Goal: Transaction & Acquisition: Purchase product/service

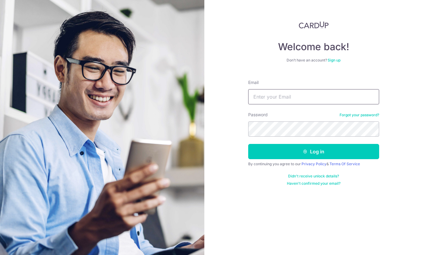
click at [281, 97] on input "Email" at bounding box center [313, 96] width 131 height 15
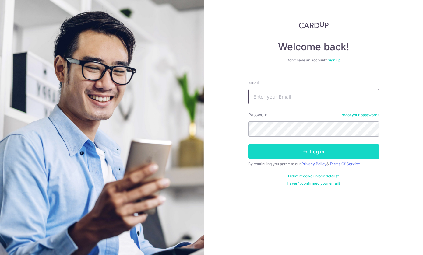
type input "[EMAIL_ADDRESS][DOMAIN_NAME]"
click at [284, 155] on button "Log in" at bounding box center [313, 151] width 131 height 15
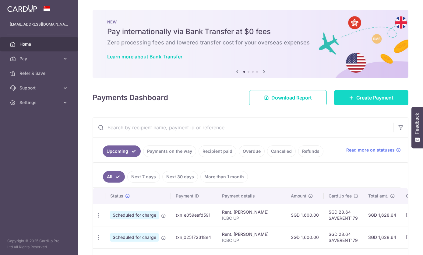
click at [355, 105] on link "Create Payment" at bounding box center [371, 97] width 74 height 15
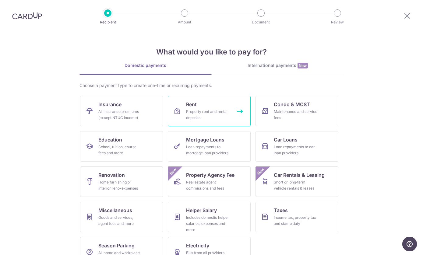
click at [197, 112] on div "Property rent and rental deposits" at bounding box center [208, 115] width 44 height 12
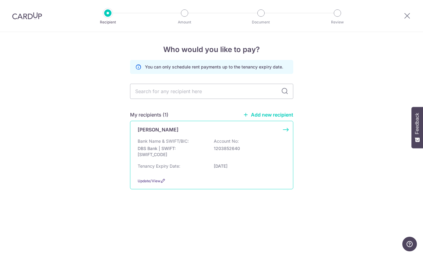
click at [176, 153] on p "DBS Bank | SWIFT: [SWIFT_CODE]" at bounding box center [172, 152] width 68 height 12
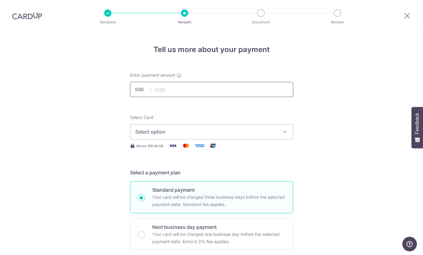
click at [187, 92] on input "text" at bounding box center [211, 89] width 163 height 15
type input "5,000.00"
click at [176, 133] on span "Select option" at bounding box center [206, 131] width 142 height 7
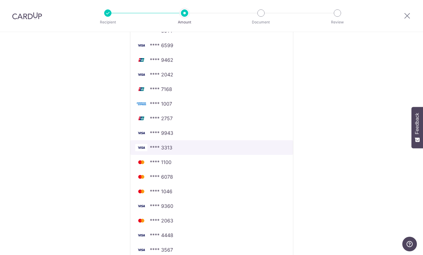
scroll to position [229, 0]
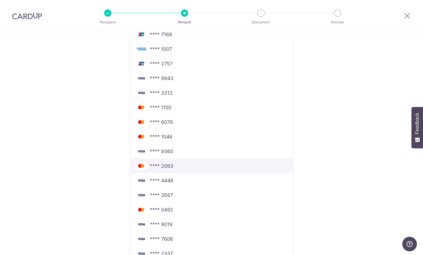
click at [181, 170] on span "**** 2063" at bounding box center [211, 165] width 153 height 7
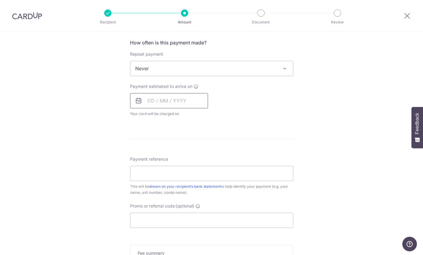
click at [161, 103] on input "text" at bounding box center [169, 100] width 78 height 15
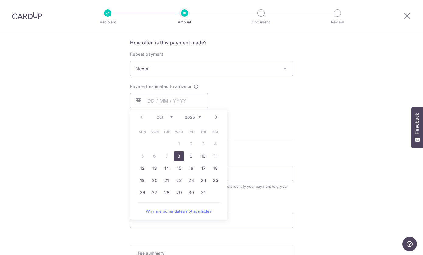
click at [176, 157] on link "8" at bounding box center [179, 156] width 10 height 10
type input "[DATE]"
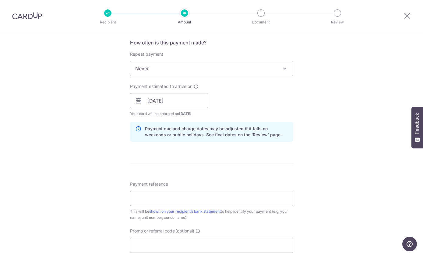
scroll to position [276, 0]
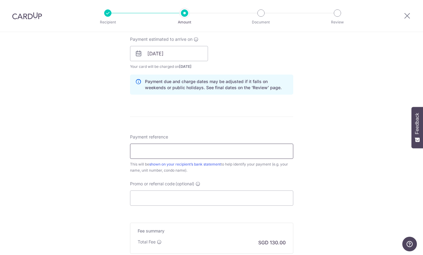
click at [178, 153] on input "Payment reference" at bounding box center [211, 151] width 163 height 15
type input "S"
type input "DCS MC"
click at [160, 206] on input "Promo or referral code (optional)" at bounding box center [211, 198] width 163 height 15
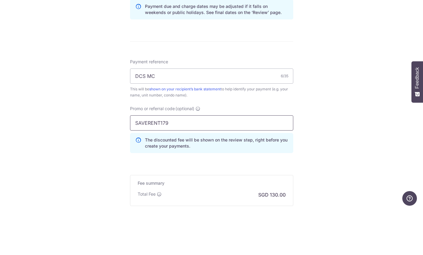
scroll to position [313, 0]
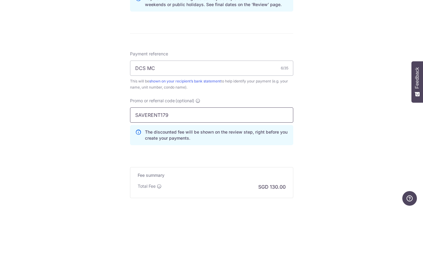
type input "SAVERENT179"
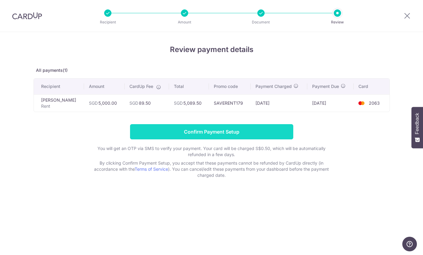
click at [257, 137] on input "Confirm Payment Setup" at bounding box center [211, 131] width 163 height 15
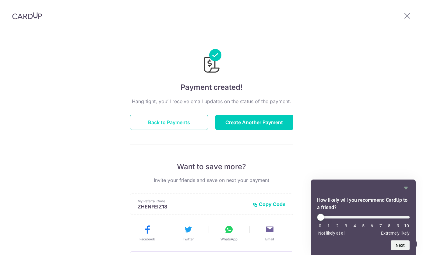
click at [171, 123] on button "Back to Payments" at bounding box center [169, 122] width 78 height 15
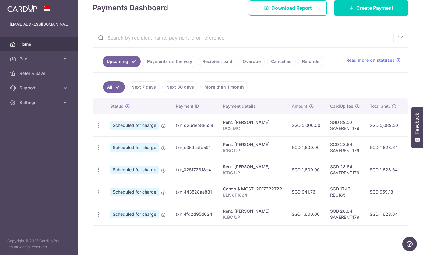
scroll to position [90, 0]
click at [143, 67] on link "Payments on the way" at bounding box center [169, 62] width 53 height 12
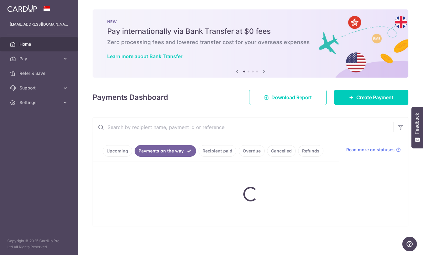
scroll to position [0, 0]
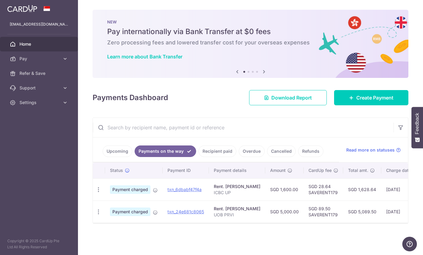
click at [103, 157] on link "Upcoming" at bounding box center [118, 152] width 30 height 12
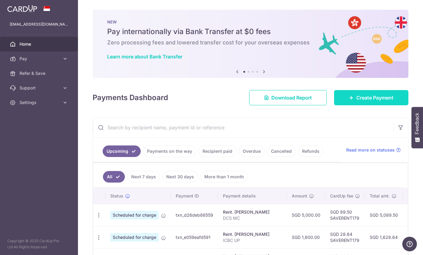
click at [355, 105] on link "Create Payment" at bounding box center [371, 97] width 74 height 15
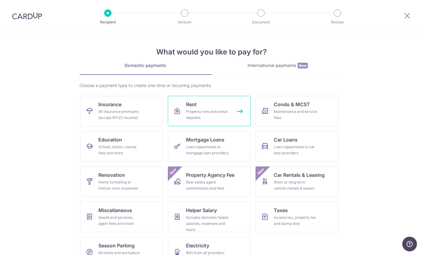
click at [195, 103] on span "Rent" at bounding box center [191, 104] width 11 height 7
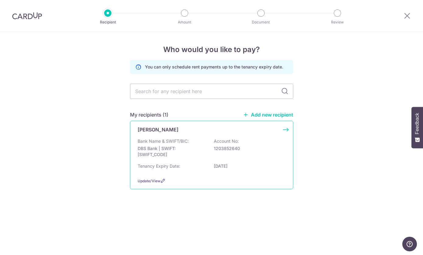
click at [177, 140] on div "[PERSON_NAME] Bank Name & SWIFT/BIC: DBS Bank | SWIFT: [SWIFT_CODE] Account No:…" at bounding box center [211, 155] width 163 height 68
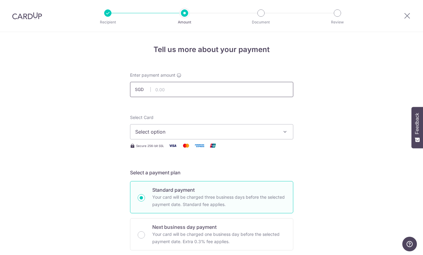
click at [182, 92] on input "text" at bounding box center [211, 89] width 163 height 15
type input "500.00"
click at [173, 135] on span "Select option" at bounding box center [206, 131] width 142 height 7
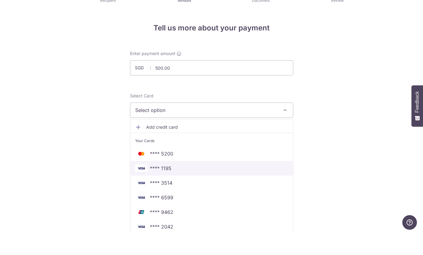
scroll to position [24, 0]
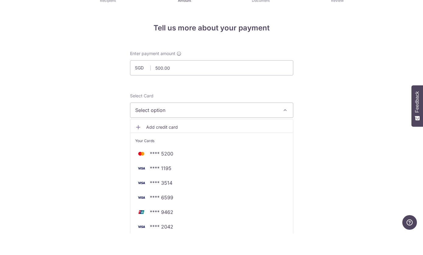
click at [354, 90] on div at bounding box center [211, 127] width 423 height 255
